Goal: Transaction & Acquisition: Download file/media

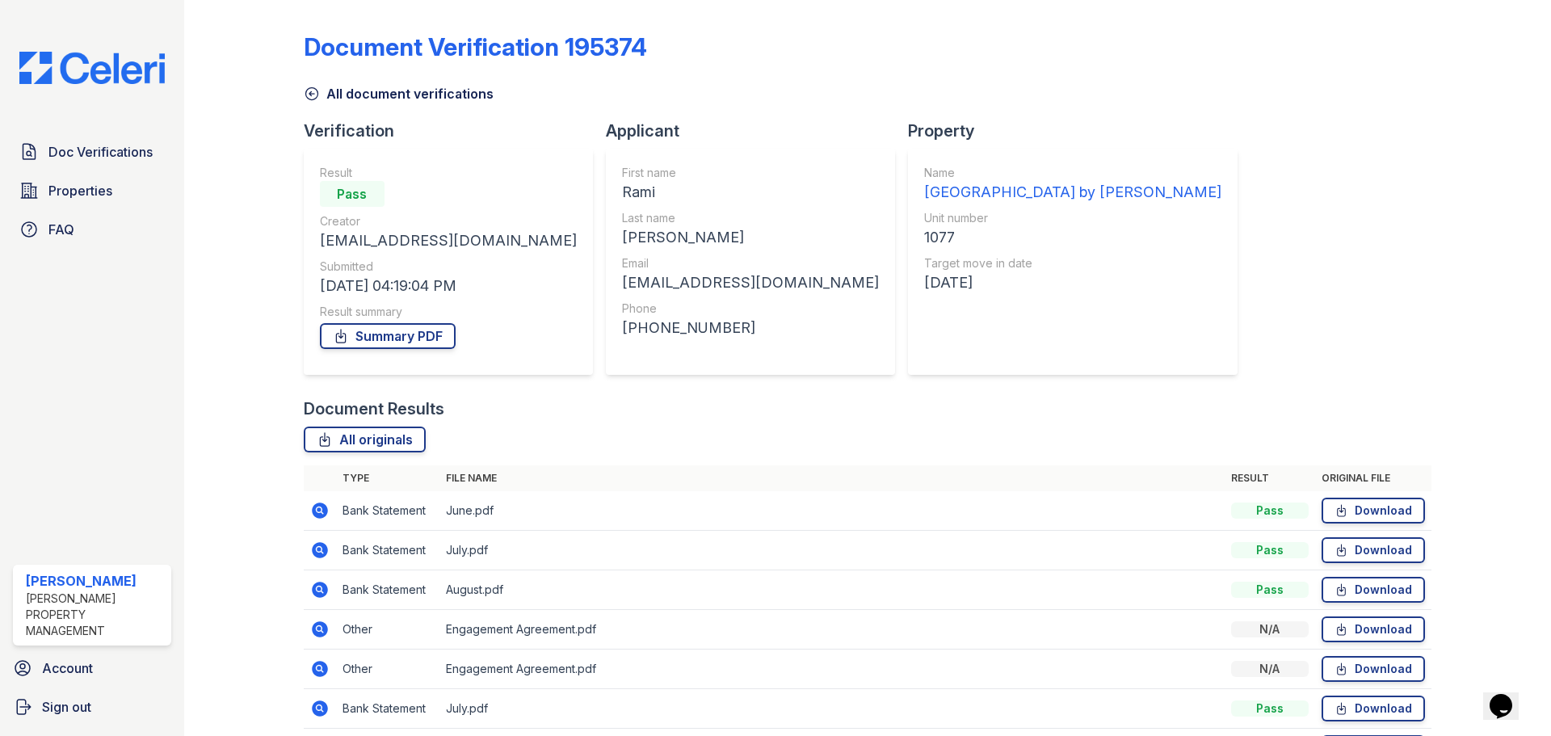
click at [314, 94] on icon at bounding box center [312, 94] width 16 height 16
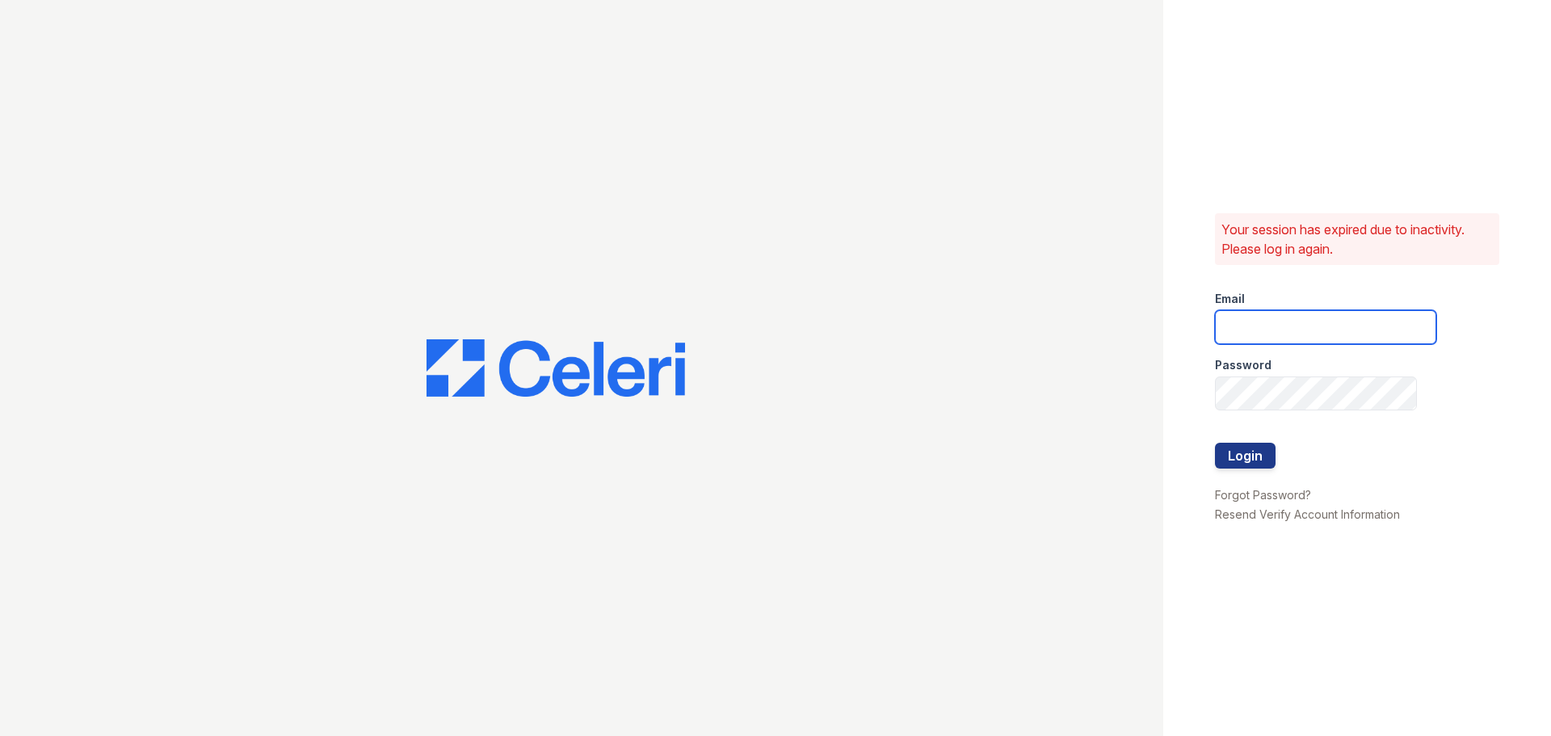
type input "[EMAIL_ADDRESS][DOMAIN_NAME]"
click at [1252, 461] on button "Login" at bounding box center [1245, 456] width 61 height 26
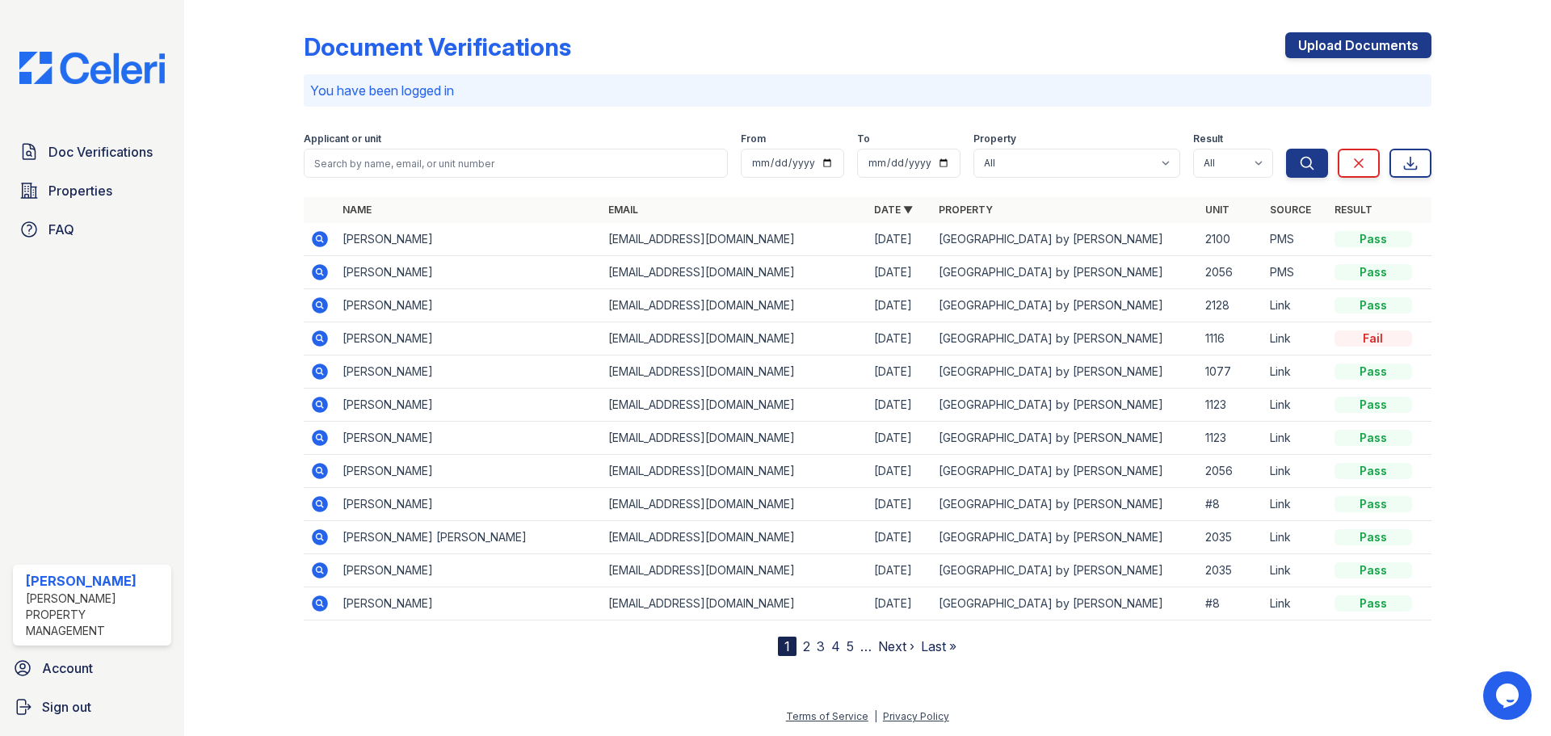
click at [316, 240] on icon at bounding box center [320, 239] width 16 height 16
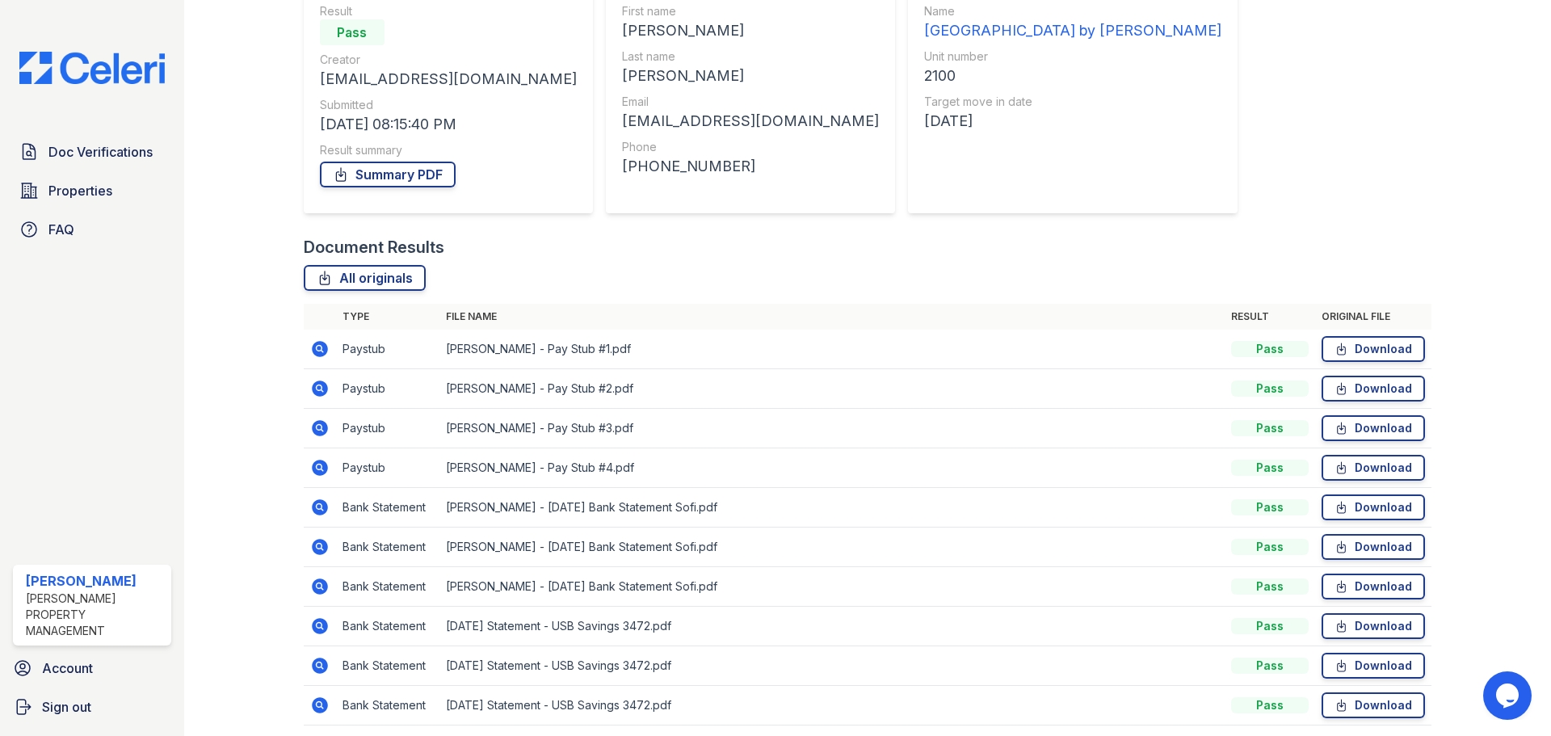
scroll to position [222, 0]
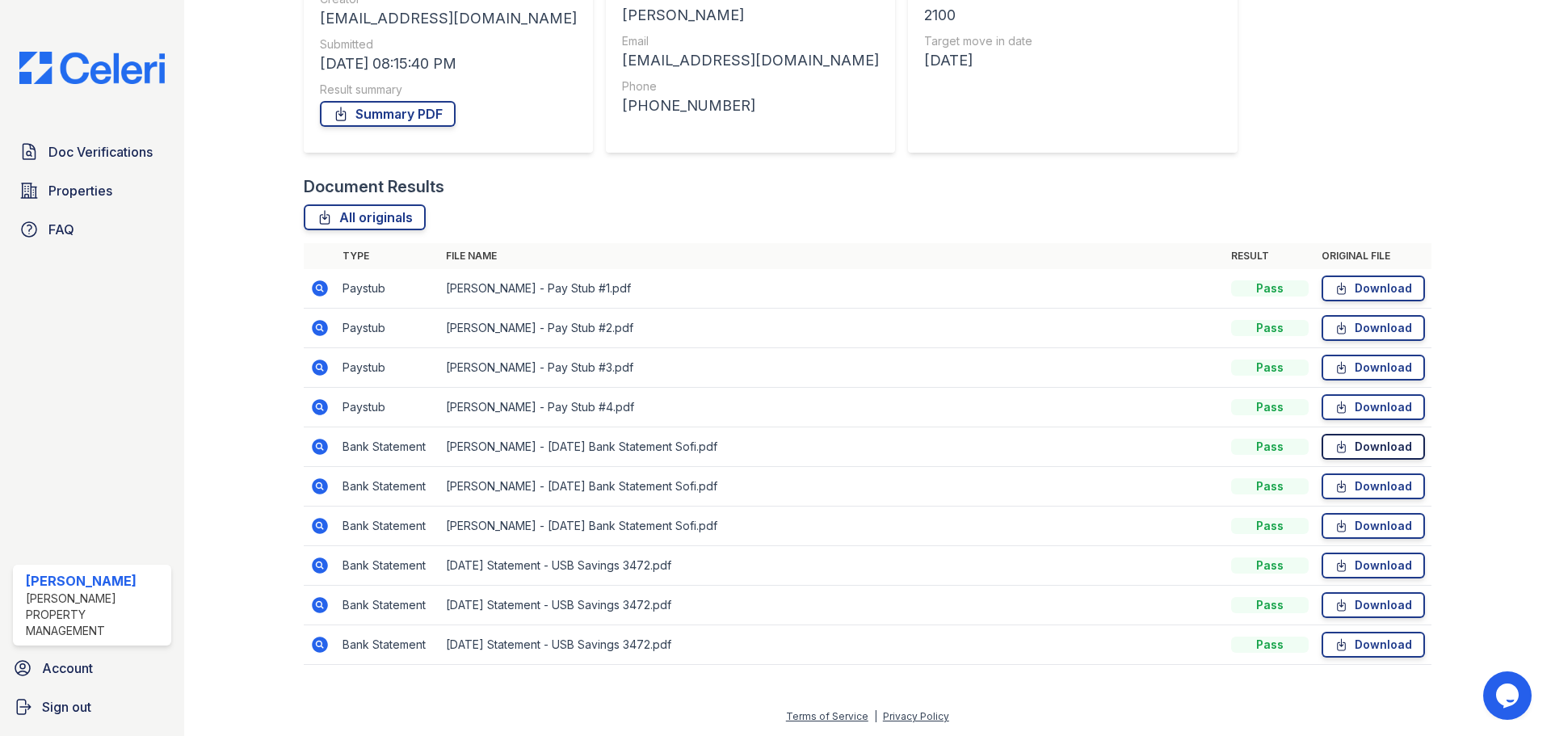
click at [1355, 449] on link "Download" at bounding box center [1373, 447] width 103 height 26
click at [1386, 293] on link "Download" at bounding box center [1373, 288] width 103 height 26
click at [1385, 335] on link "Download" at bounding box center [1373, 328] width 103 height 26
